Goal: Transaction & Acquisition: Purchase product/service

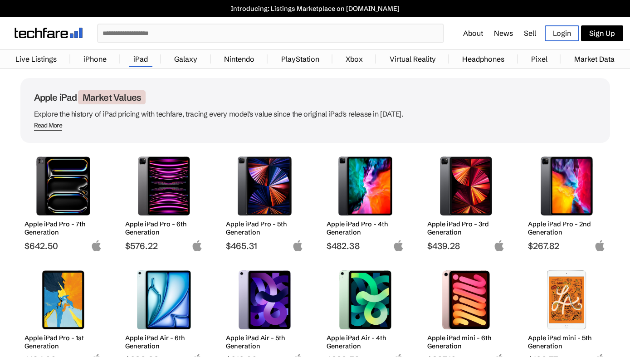
click at [470, 210] on img at bounding box center [466, 185] width 64 height 59
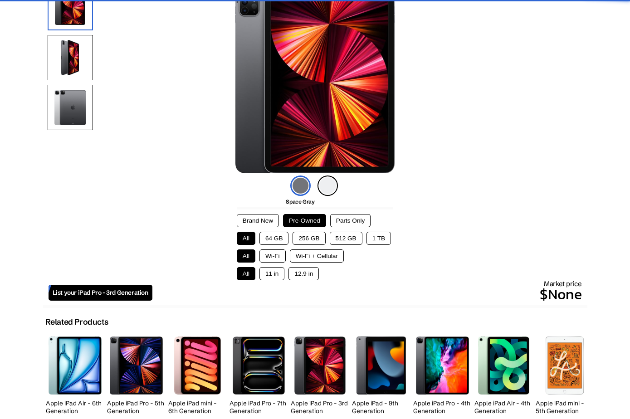
scroll to position [112, 0]
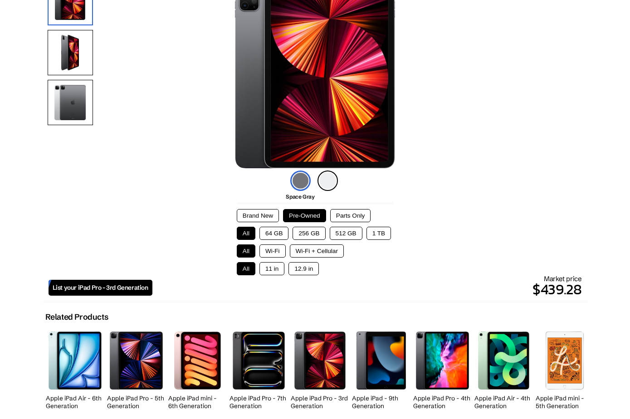
click at [322, 236] on button "256 GB" at bounding box center [309, 233] width 33 height 13
click at [280, 272] on button "11 in" at bounding box center [271, 268] width 25 height 13
click at [282, 254] on button "Wi-Fi" at bounding box center [272, 250] width 26 height 13
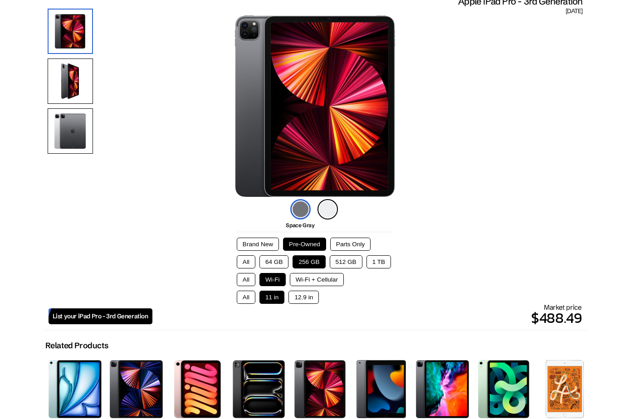
scroll to position [22, 0]
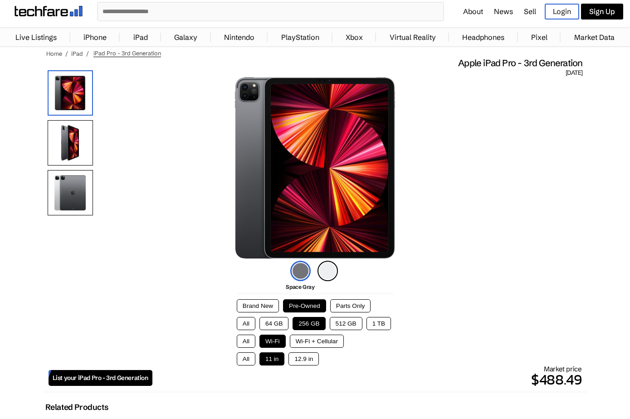
click at [336, 265] on li "Silver" at bounding box center [328, 271] width 20 height 20
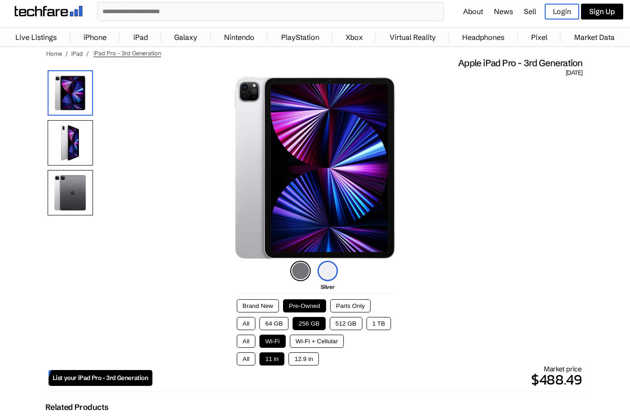
click at [302, 275] on img at bounding box center [300, 271] width 20 height 20
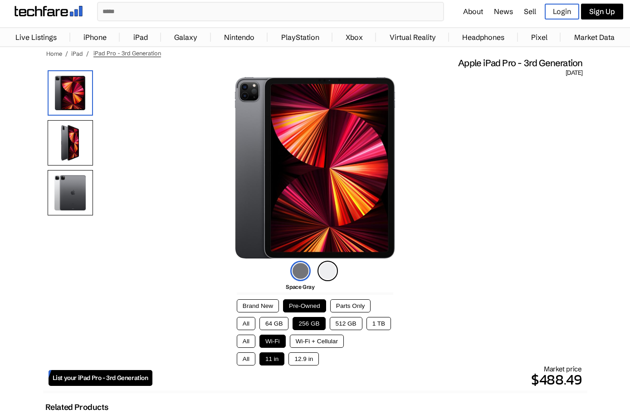
click at [329, 271] on img at bounding box center [328, 271] width 20 height 20
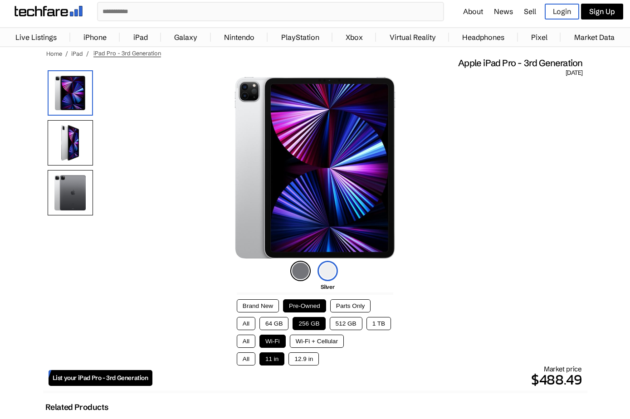
click at [303, 271] on img at bounding box center [300, 271] width 20 height 20
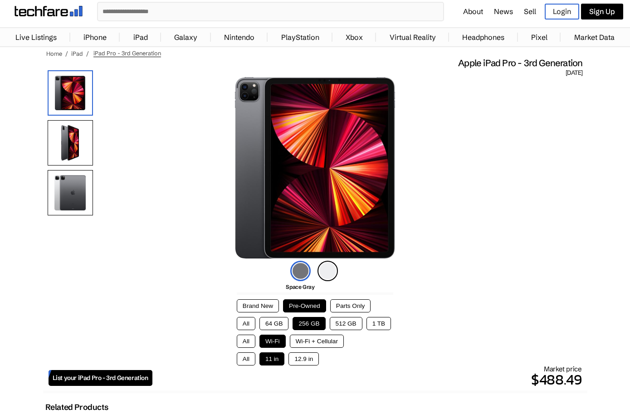
click at [80, 130] on img at bounding box center [70, 142] width 45 height 45
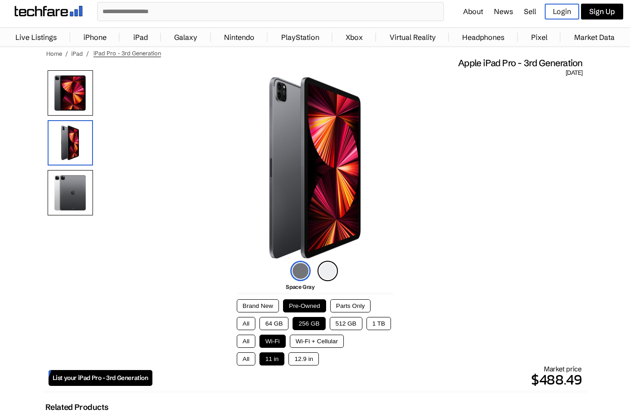
click at [64, 187] on img at bounding box center [70, 192] width 45 height 45
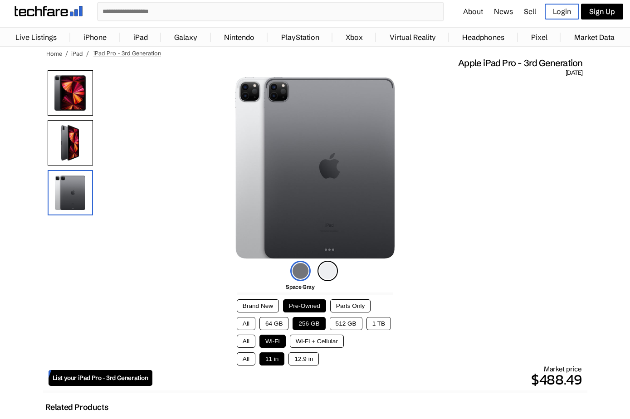
click at [57, 87] on img at bounding box center [70, 92] width 45 height 45
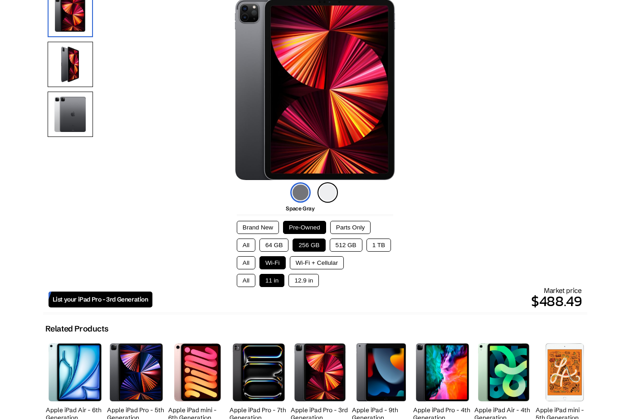
scroll to position [114, 0]
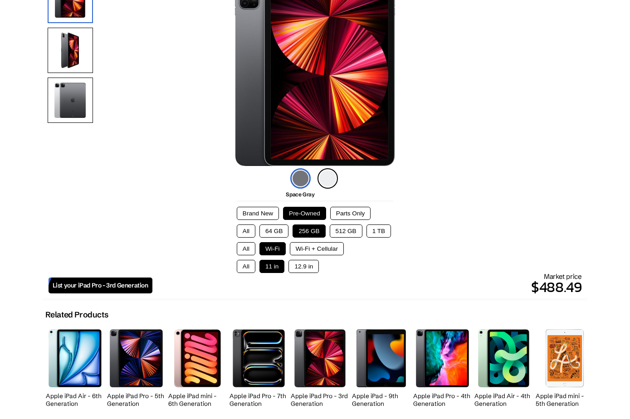
click at [257, 213] on button "Brand New" at bounding box center [258, 213] width 42 height 13
click at [352, 207] on button "Parts Only" at bounding box center [350, 213] width 40 height 13
click at [304, 219] on button "Pre-Owned" at bounding box center [304, 213] width 43 height 13
